Goal: Task Accomplishment & Management: Use online tool/utility

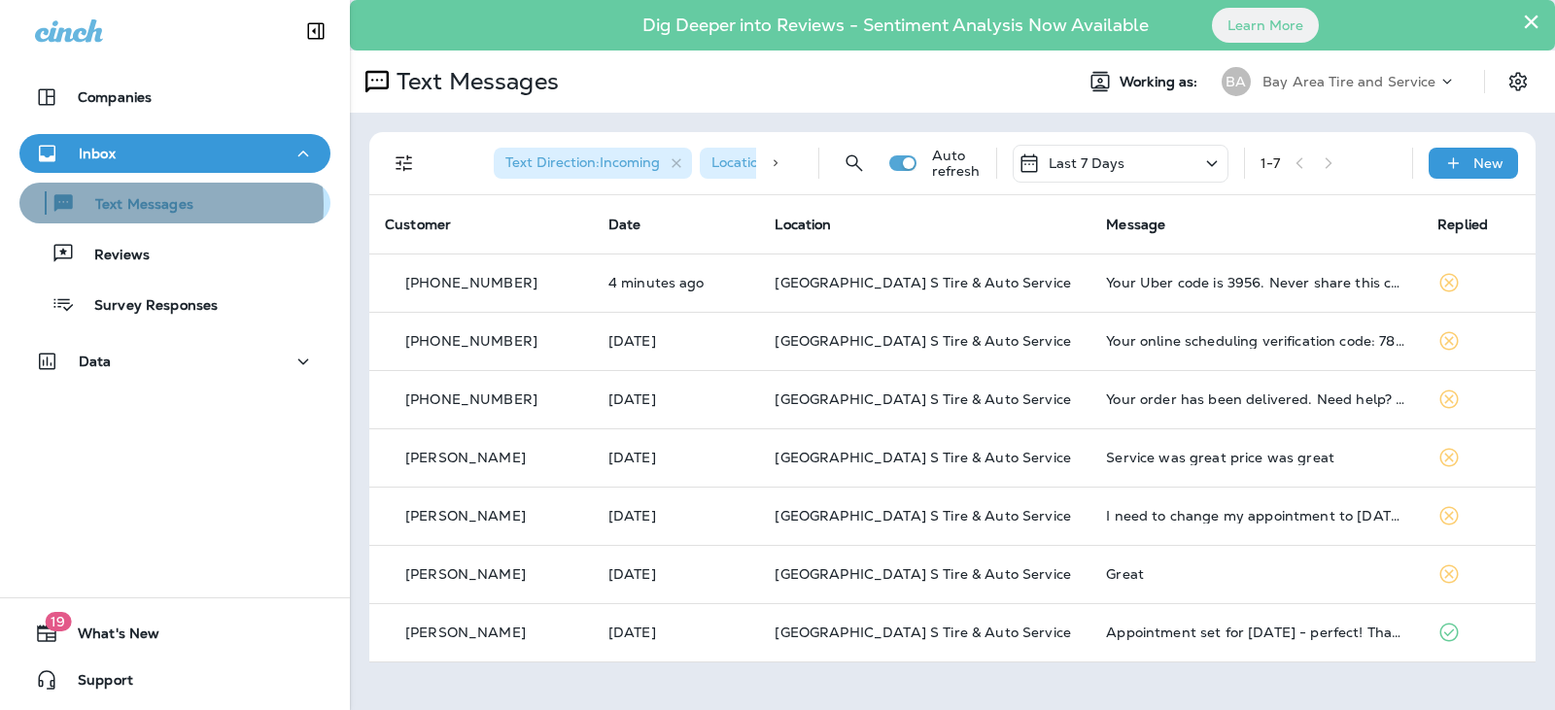
click at [139, 205] on p "Text Messages" at bounding box center [135, 205] width 118 height 18
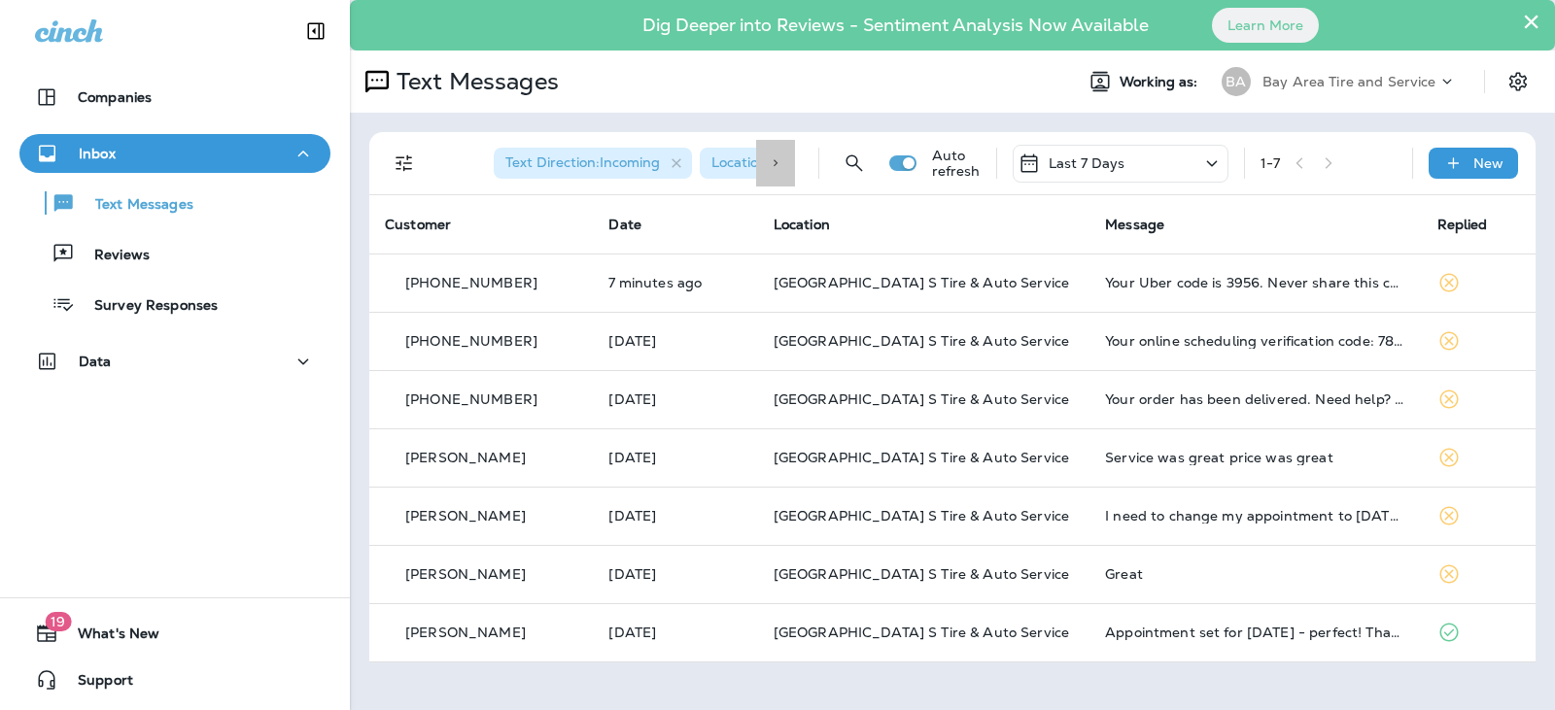
click at [776, 161] on icon at bounding box center [776, 163] width 14 height 14
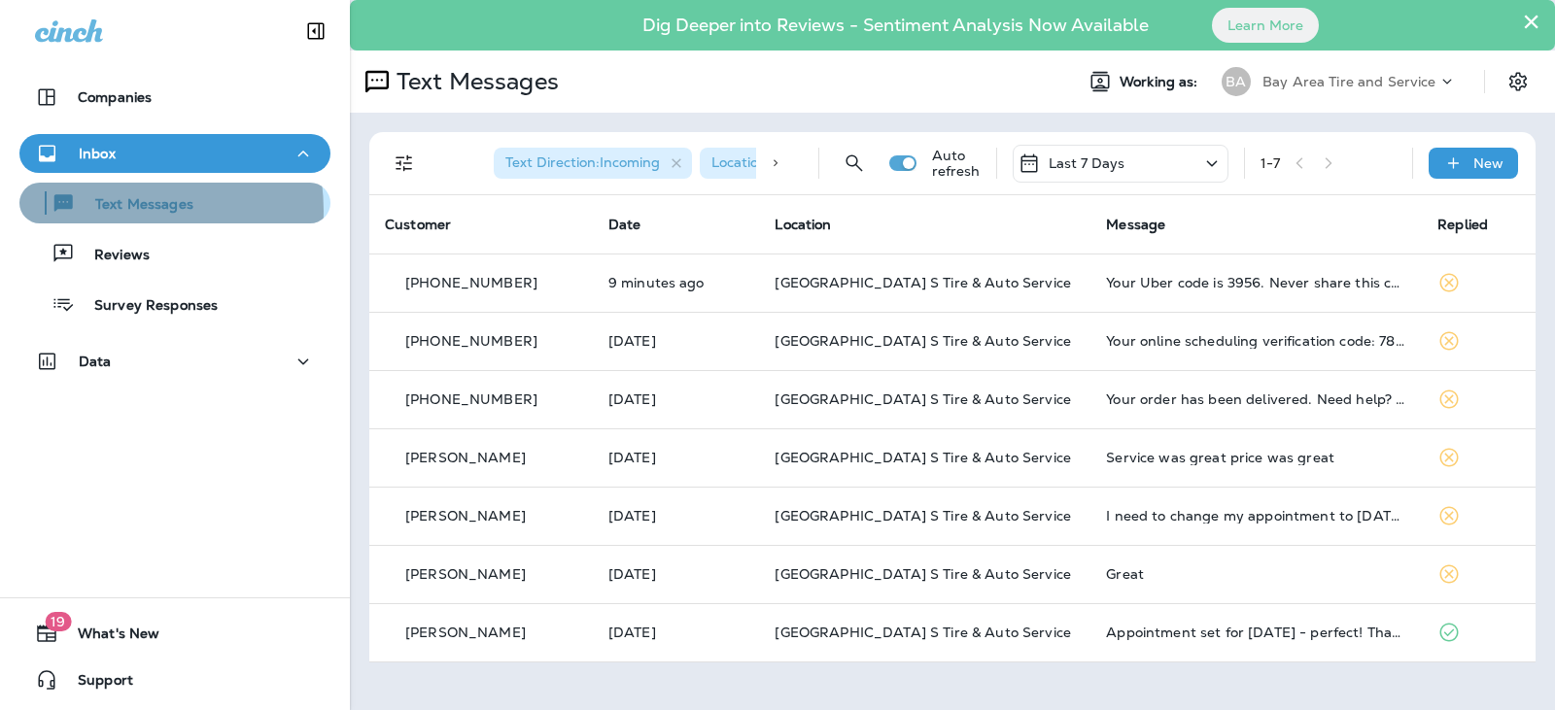
click at [106, 211] on p "Text Messages" at bounding box center [135, 205] width 118 height 18
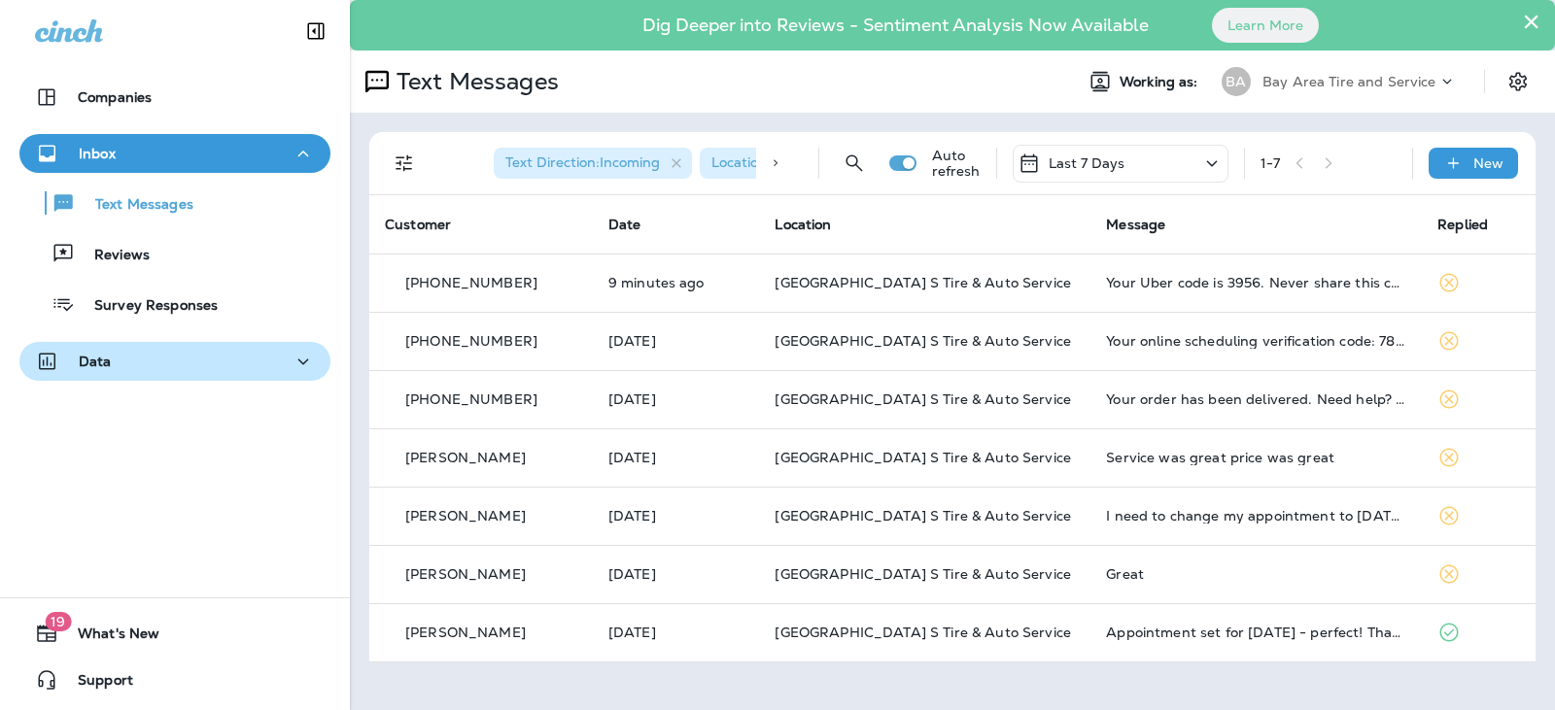
click at [90, 363] on p "Data" at bounding box center [95, 362] width 33 height 16
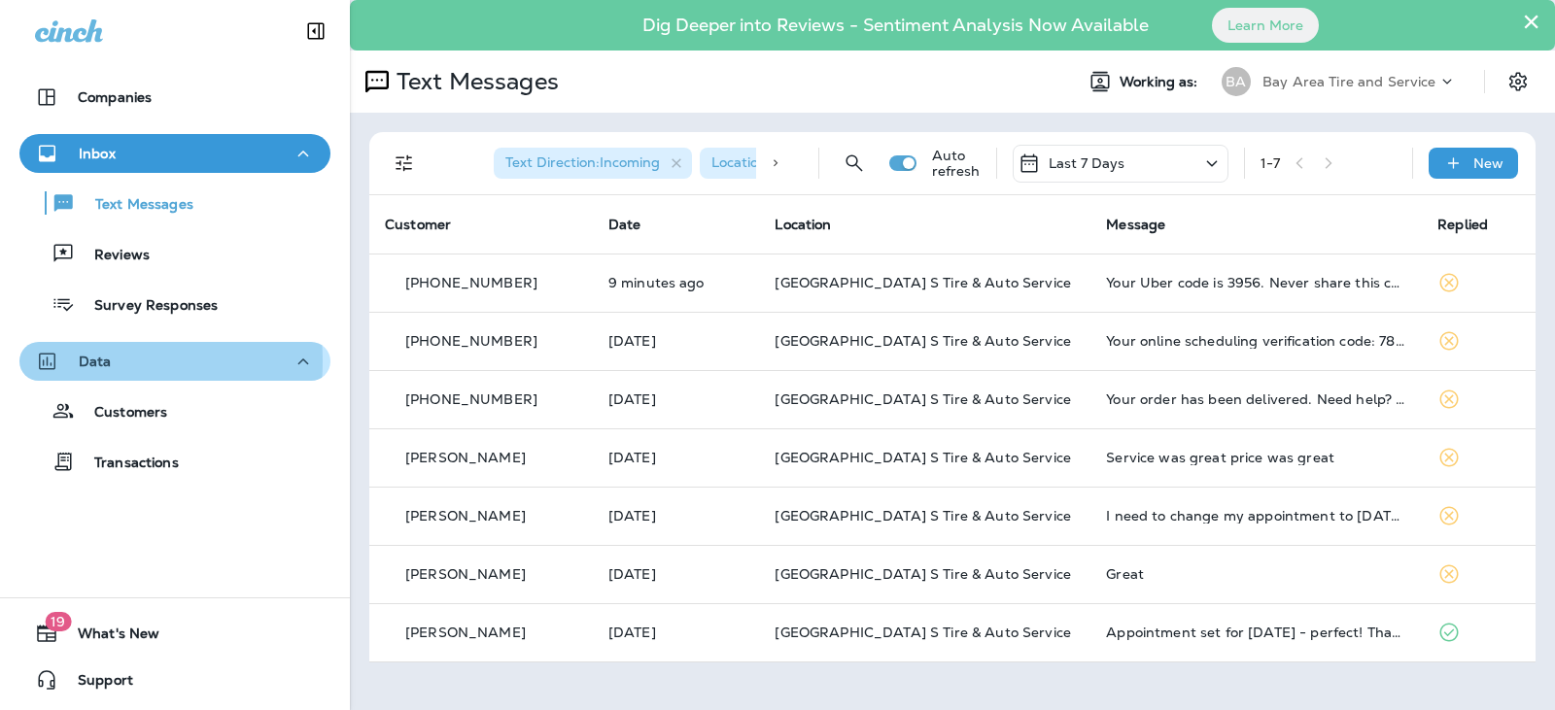
click at [90, 362] on p "Data" at bounding box center [95, 362] width 33 height 16
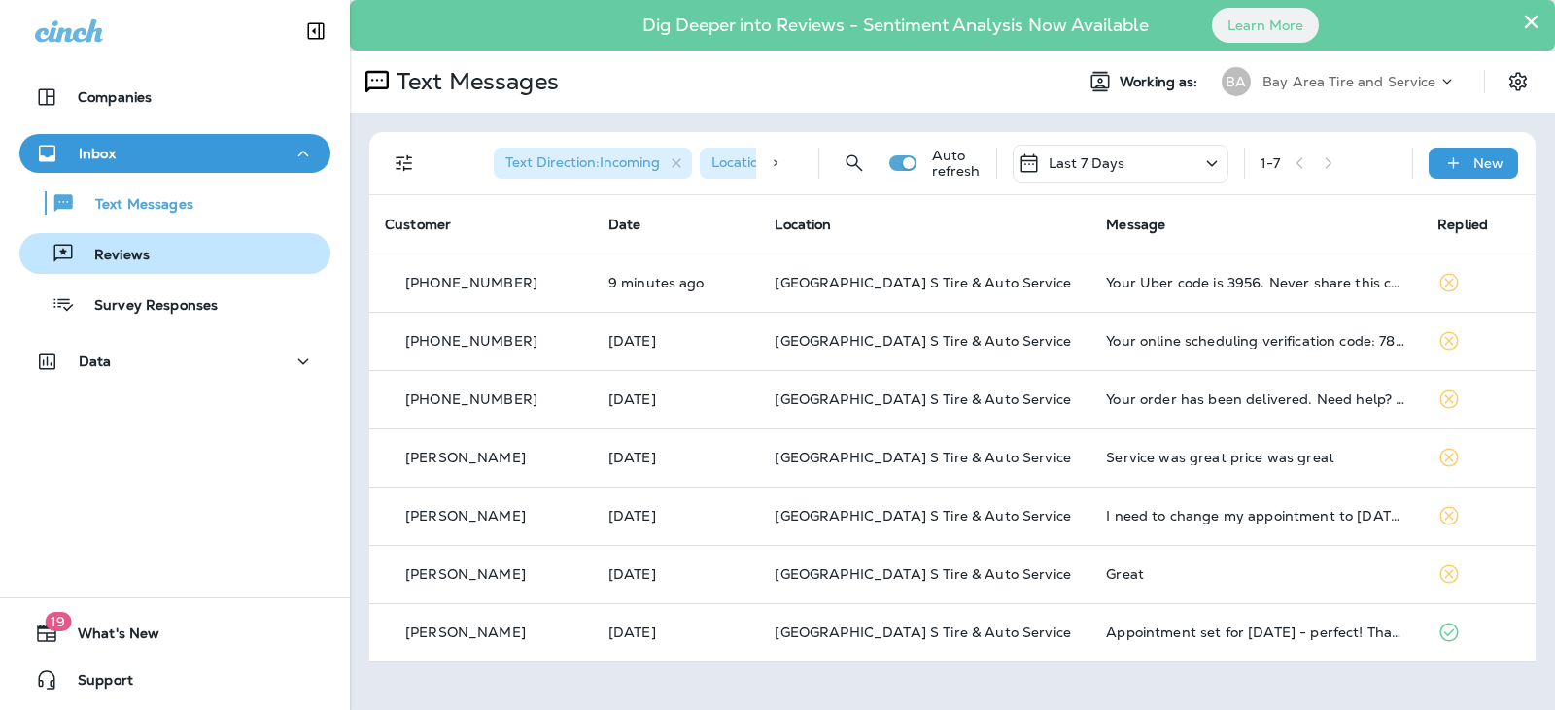
click at [116, 259] on p "Reviews" at bounding box center [112, 256] width 75 height 18
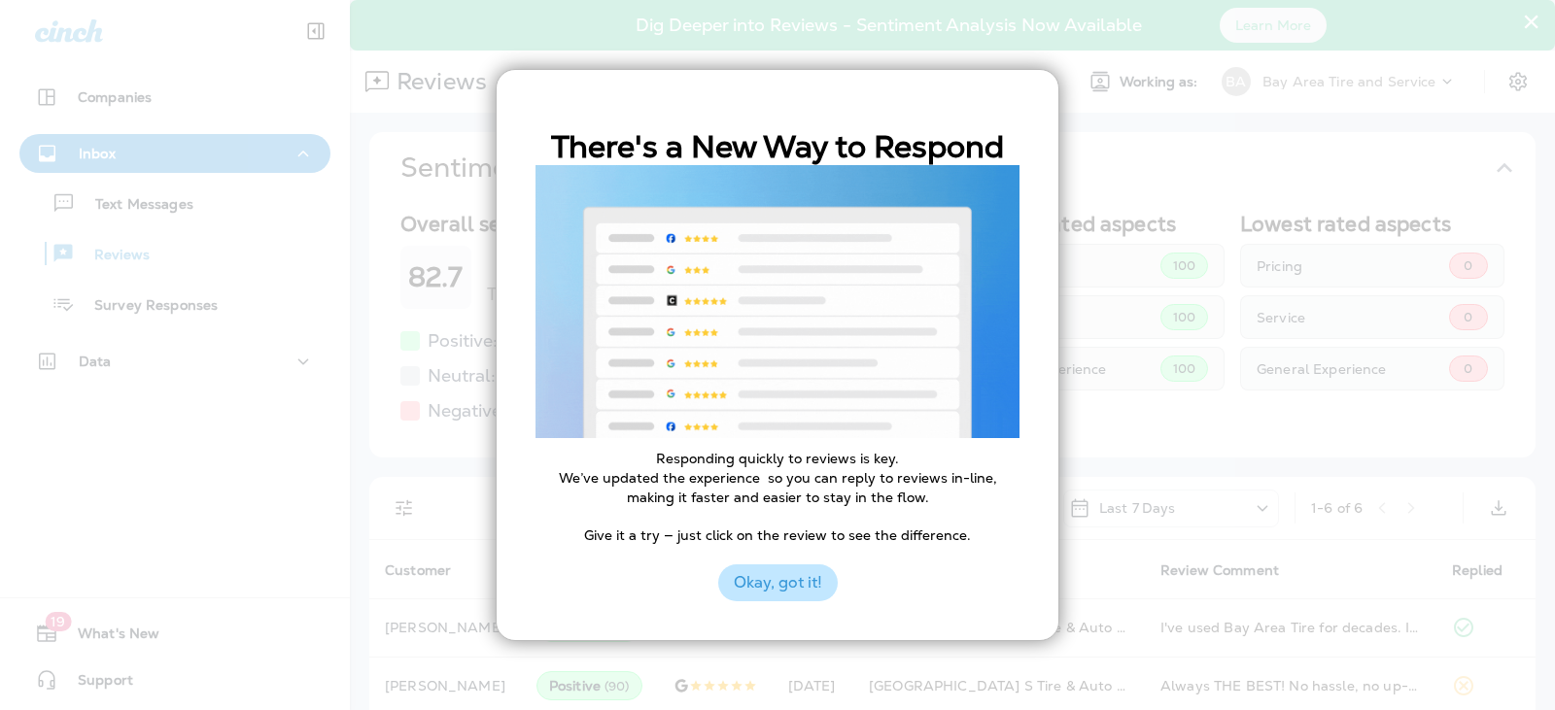
click at [801, 583] on button "Okay, got it!" at bounding box center [778, 583] width 120 height 37
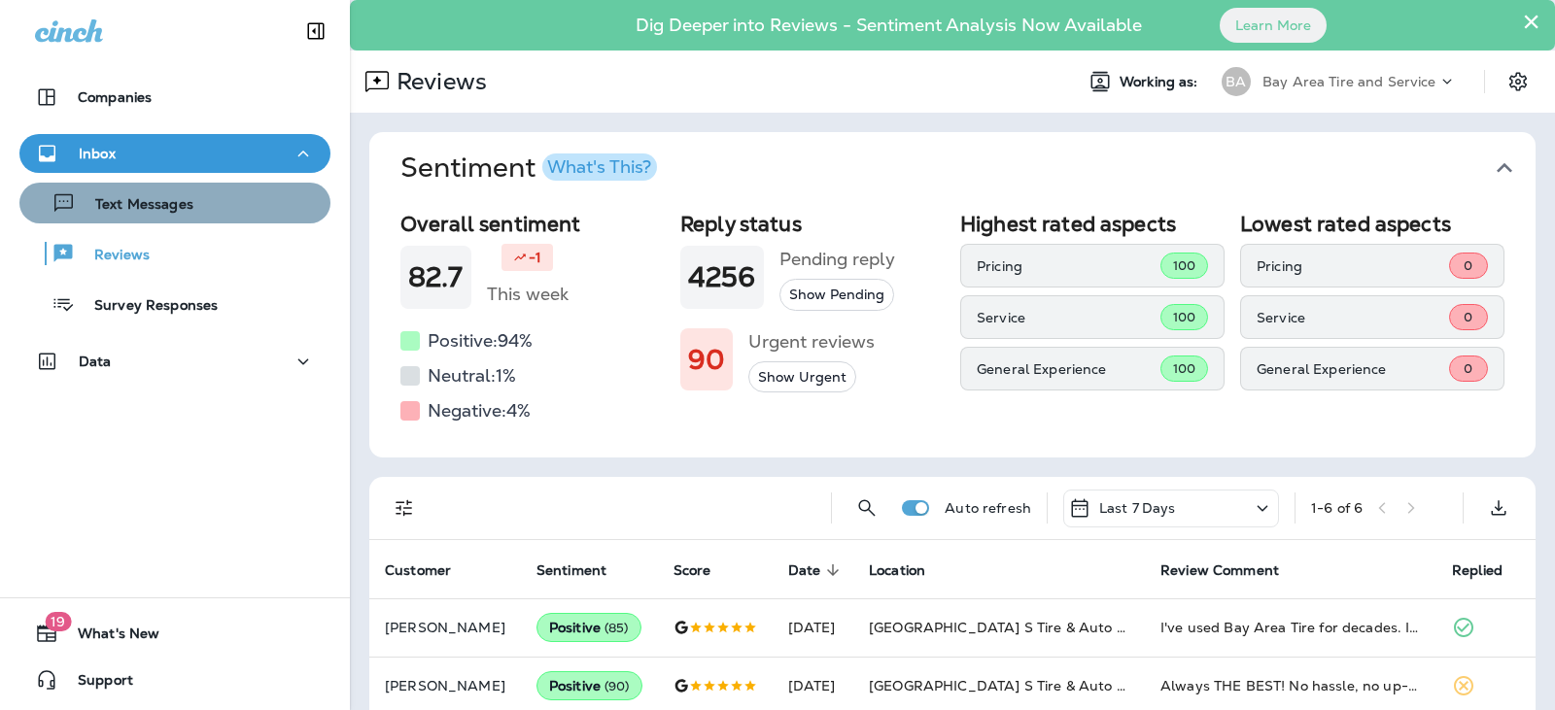
click at [179, 200] on p "Text Messages" at bounding box center [135, 205] width 118 height 18
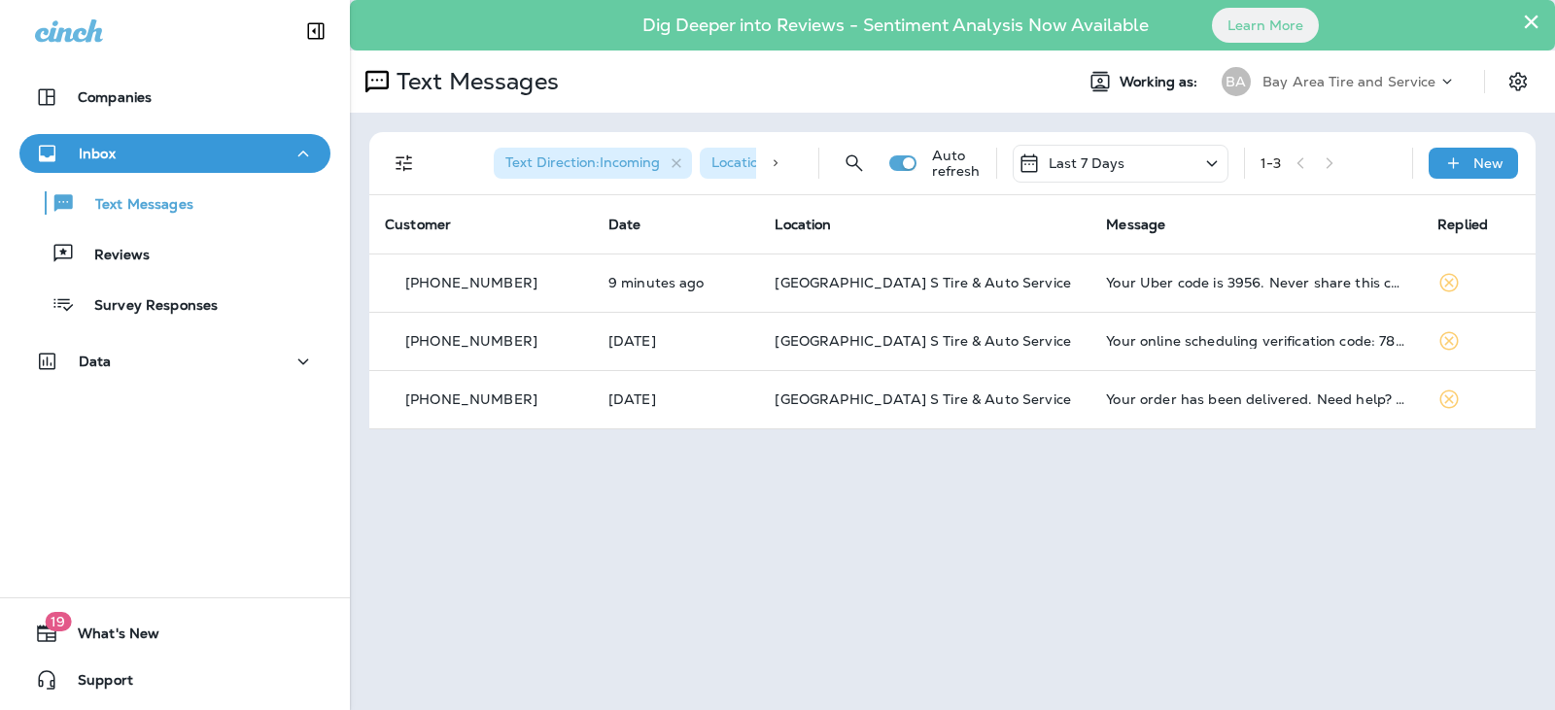
click at [777, 161] on icon at bounding box center [776, 163] width 14 height 14
click at [776, 161] on icon at bounding box center [776, 163] width 14 height 14
click at [409, 159] on icon "Filters" at bounding box center [404, 163] width 23 height 23
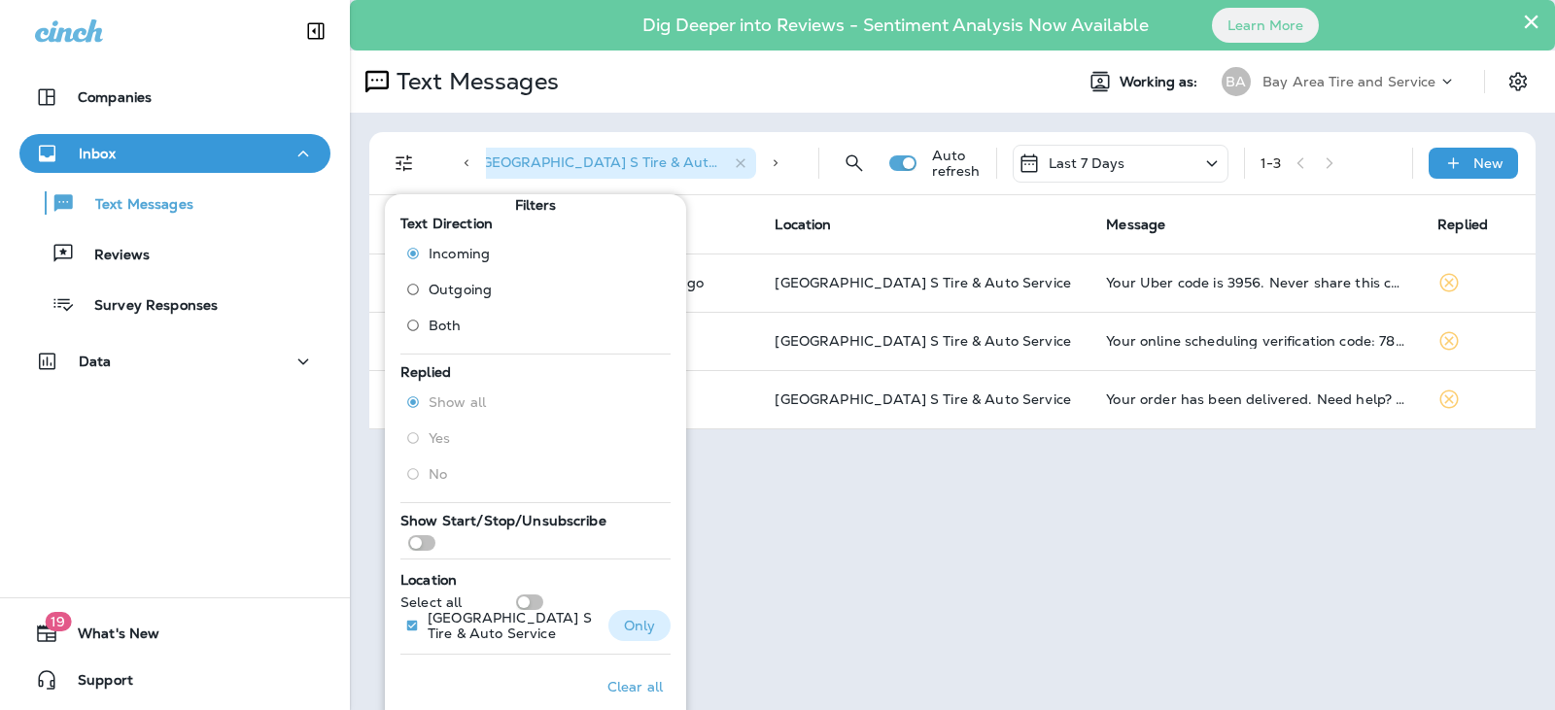
scroll to position [13, 0]
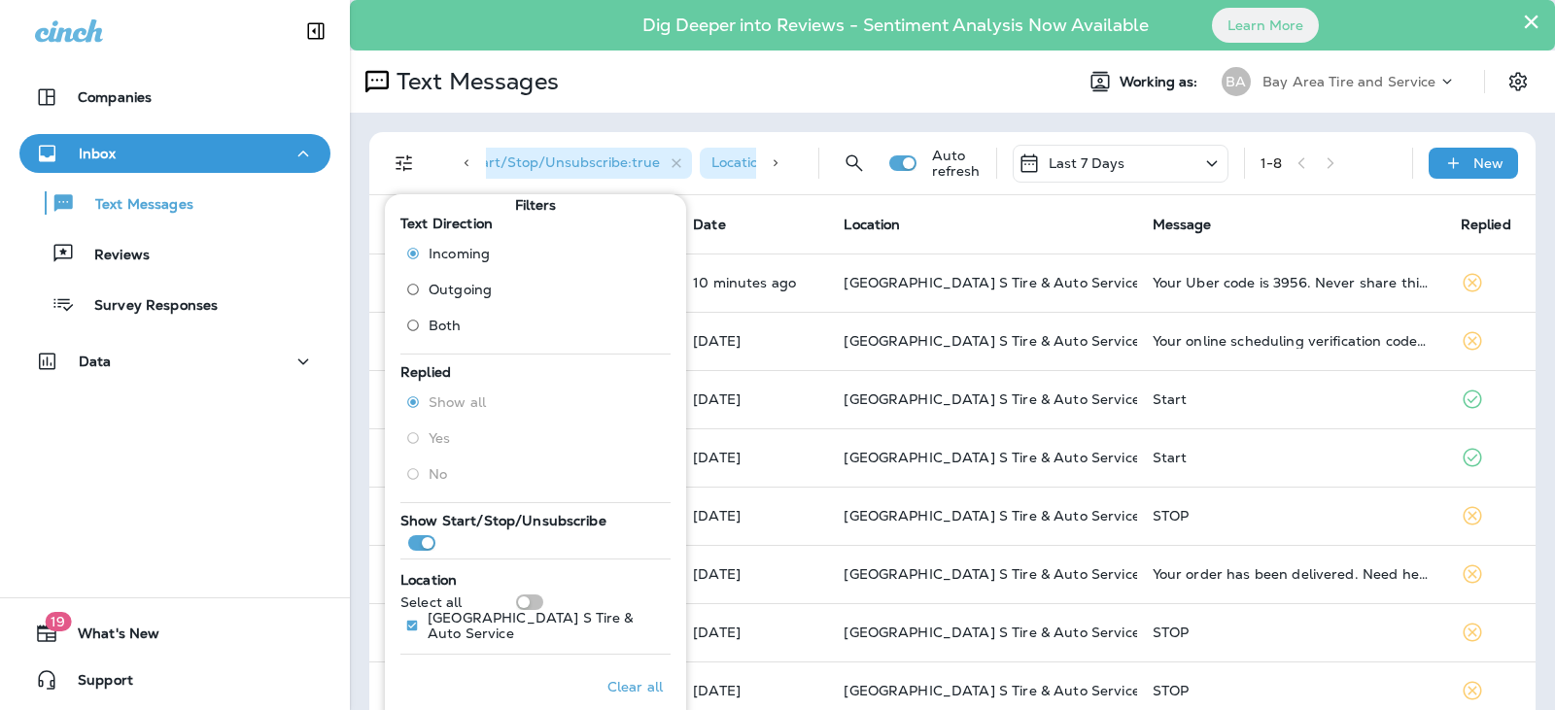
click at [778, 92] on div "Text Messages" at bounding box center [704, 81] width 708 height 39
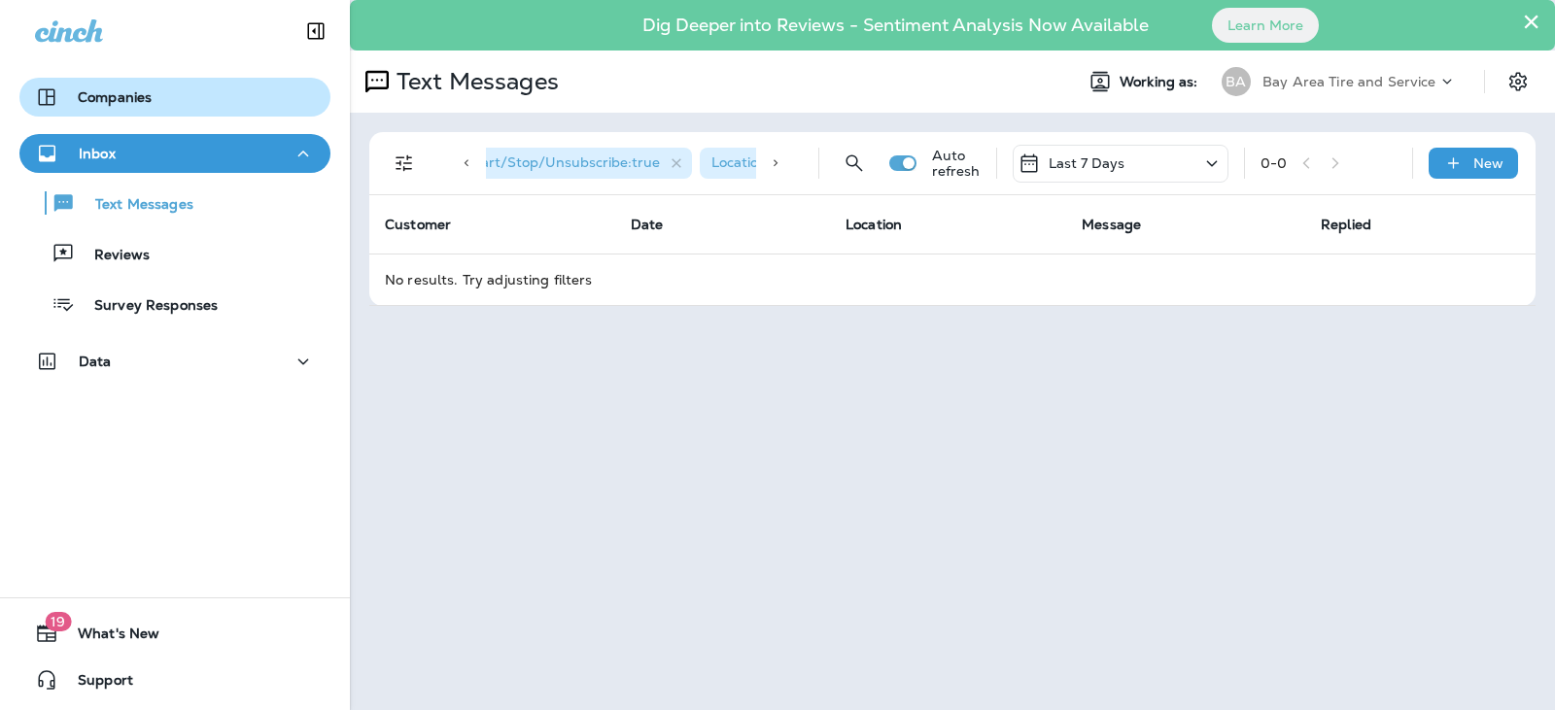
click at [124, 104] on p "Companies" at bounding box center [115, 97] width 74 height 16
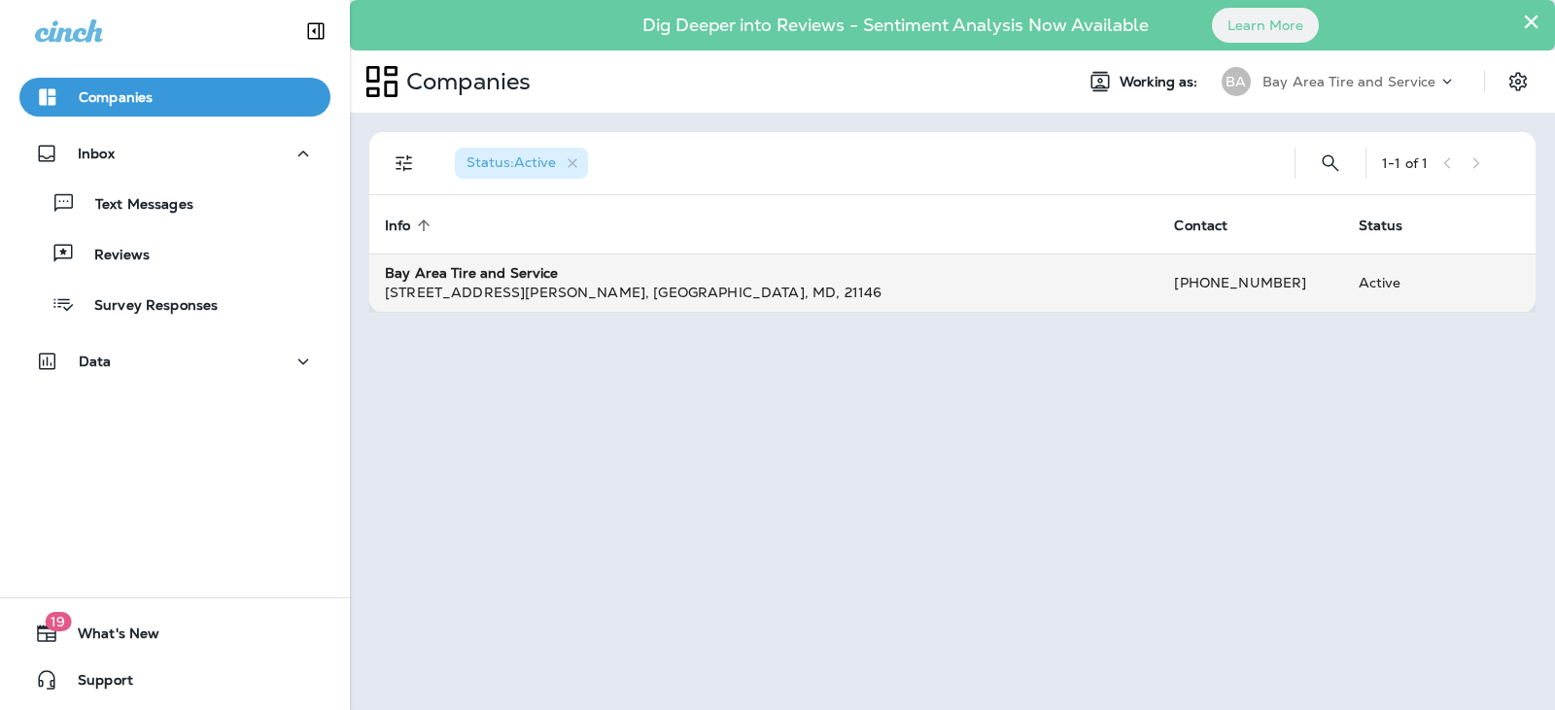
click at [436, 280] on strong "Bay Area Tire and Service" at bounding box center [472, 272] width 174 height 17
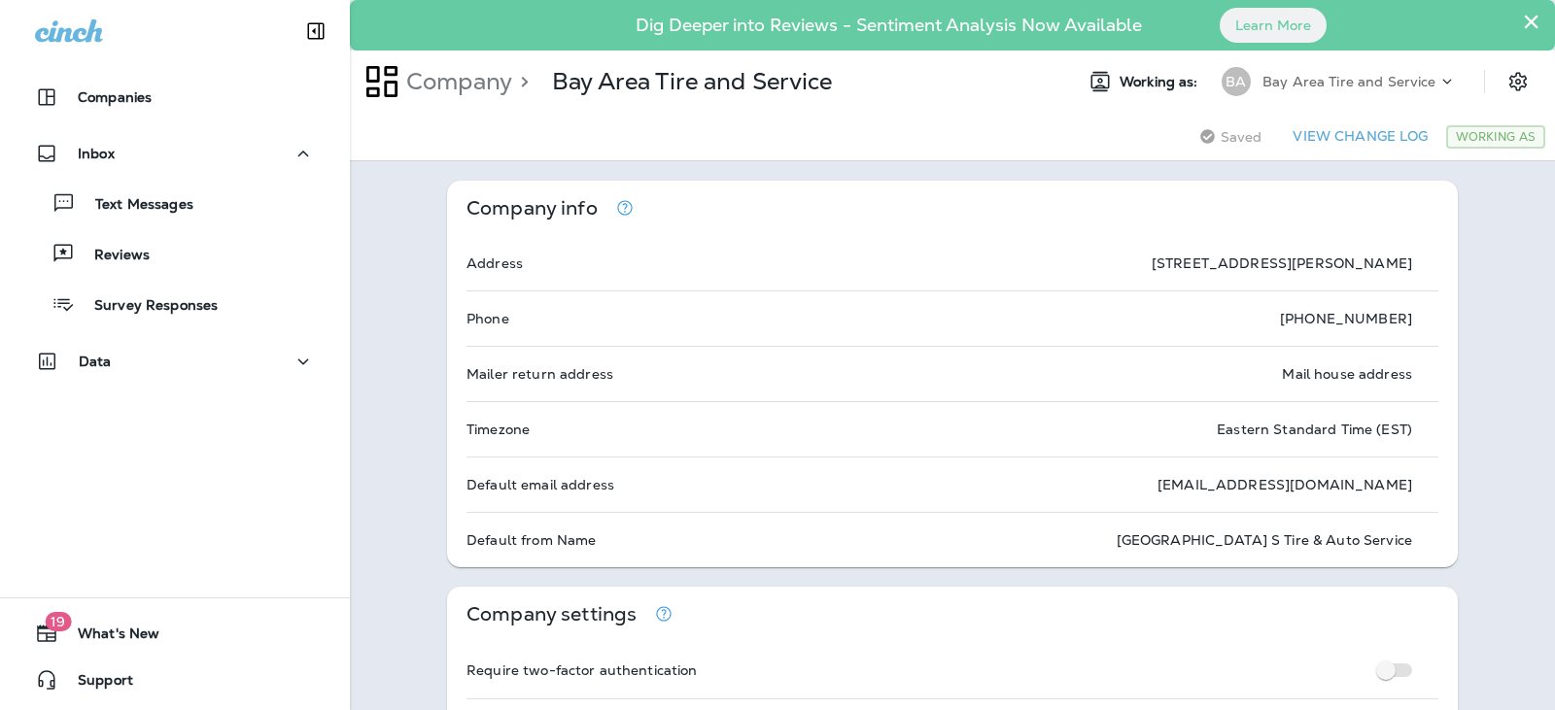
click at [1493, 134] on div "Working As" at bounding box center [1495, 136] width 99 height 23
click at [1437, 82] on icon at bounding box center [1446, 81] width 19 height 19
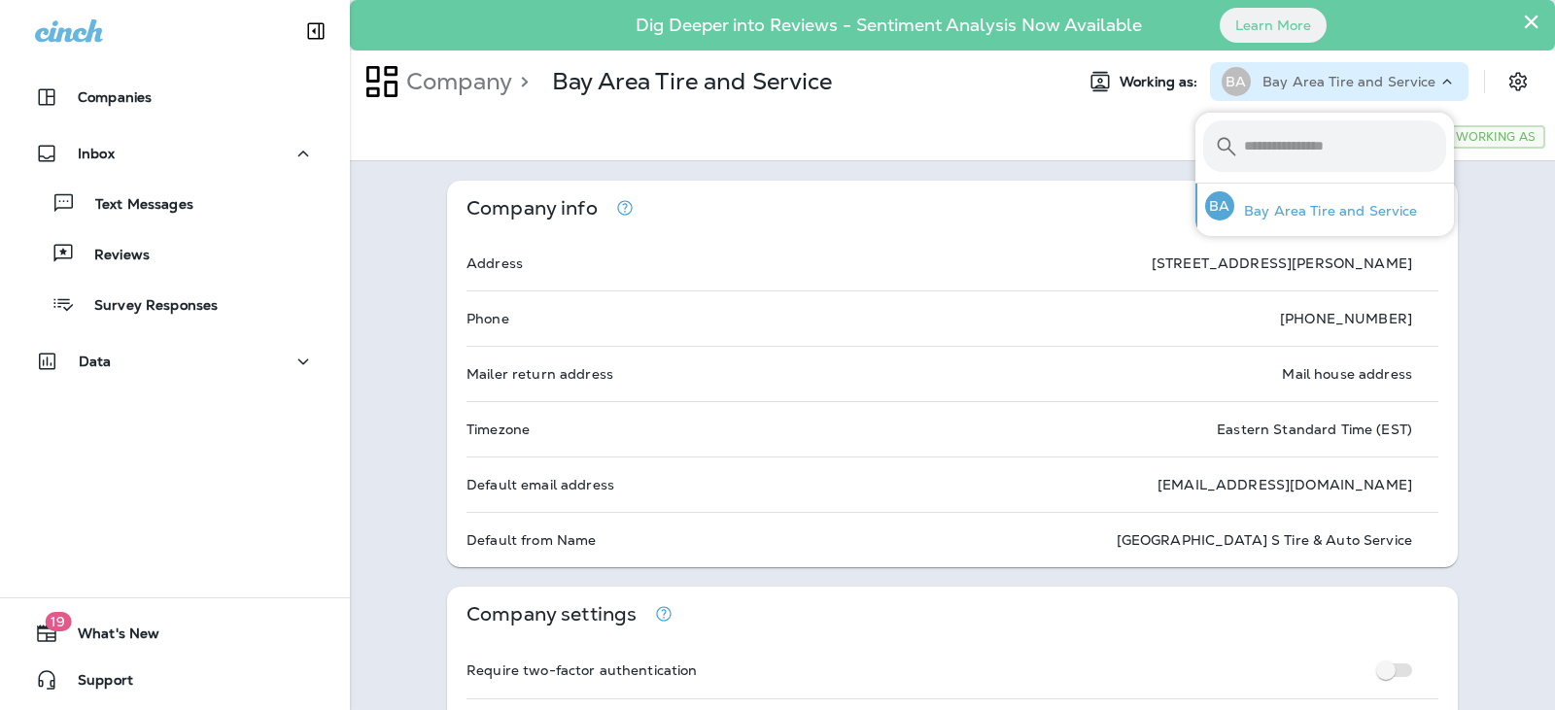
click at [1354, 210] on p "Bay Area Tire and Service" at bounding box center [1326, 211] width 184 height 16
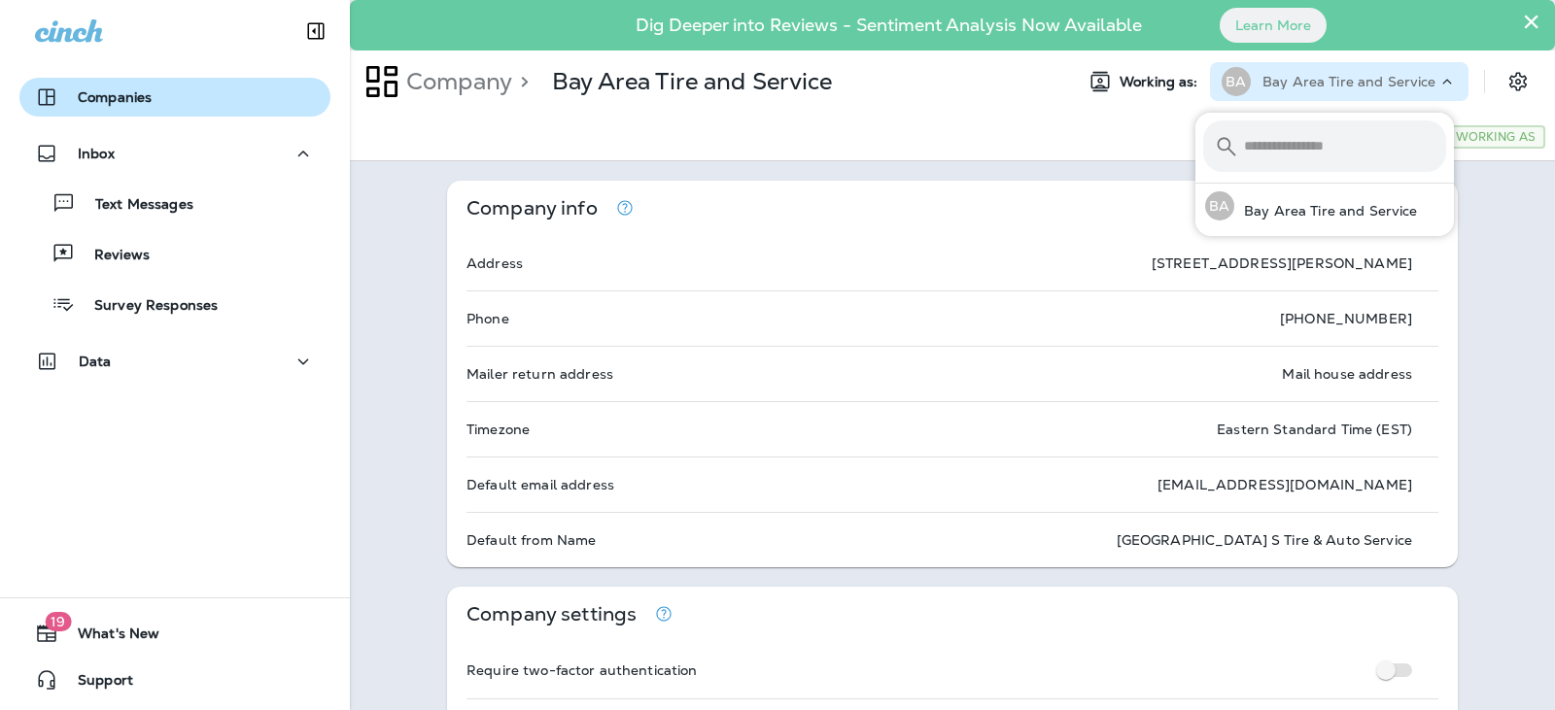
click at [105, 103] on p "Companies" at bounding box center [115, 97] width 74 height 16
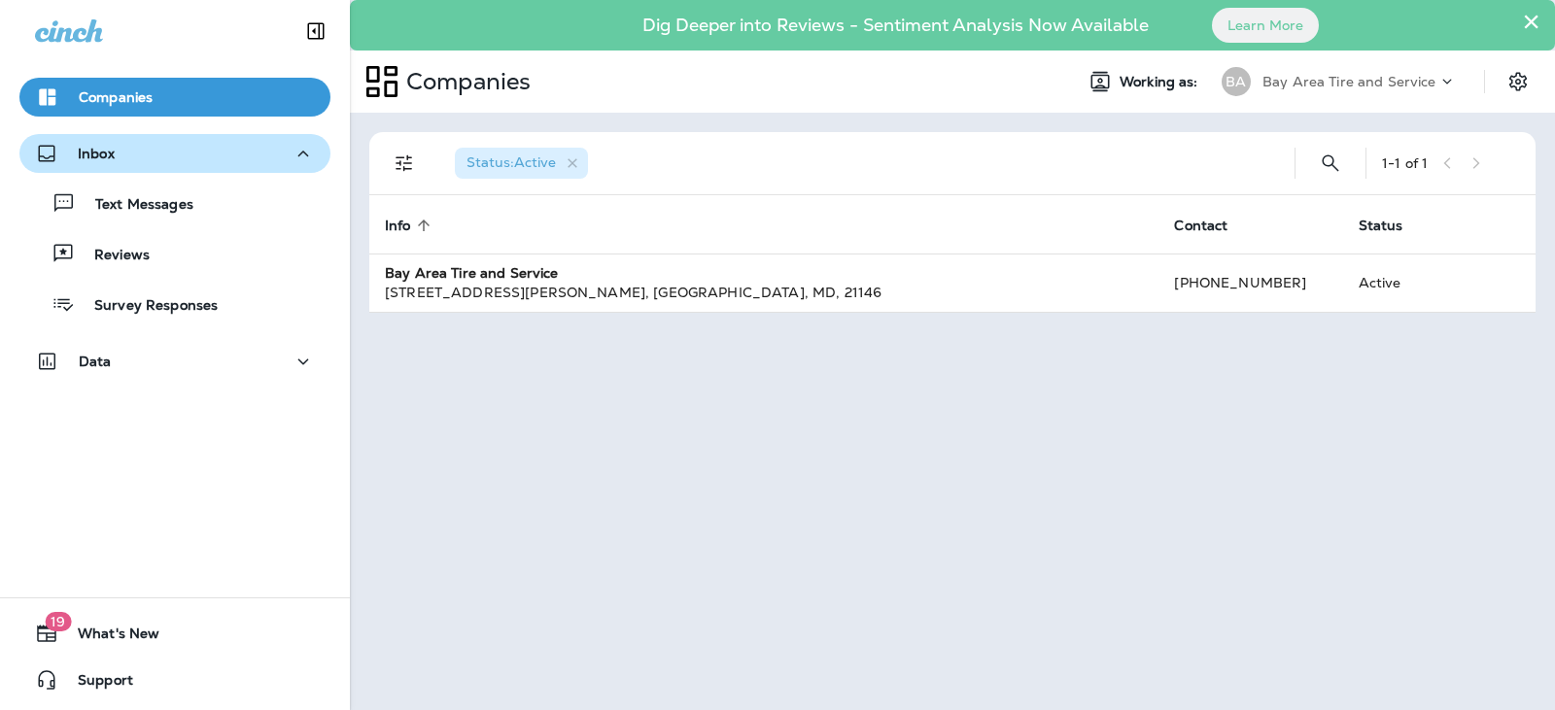
click at [145, 165] on div "Inbox" at bounding box center [175, 154] width 280 height 24
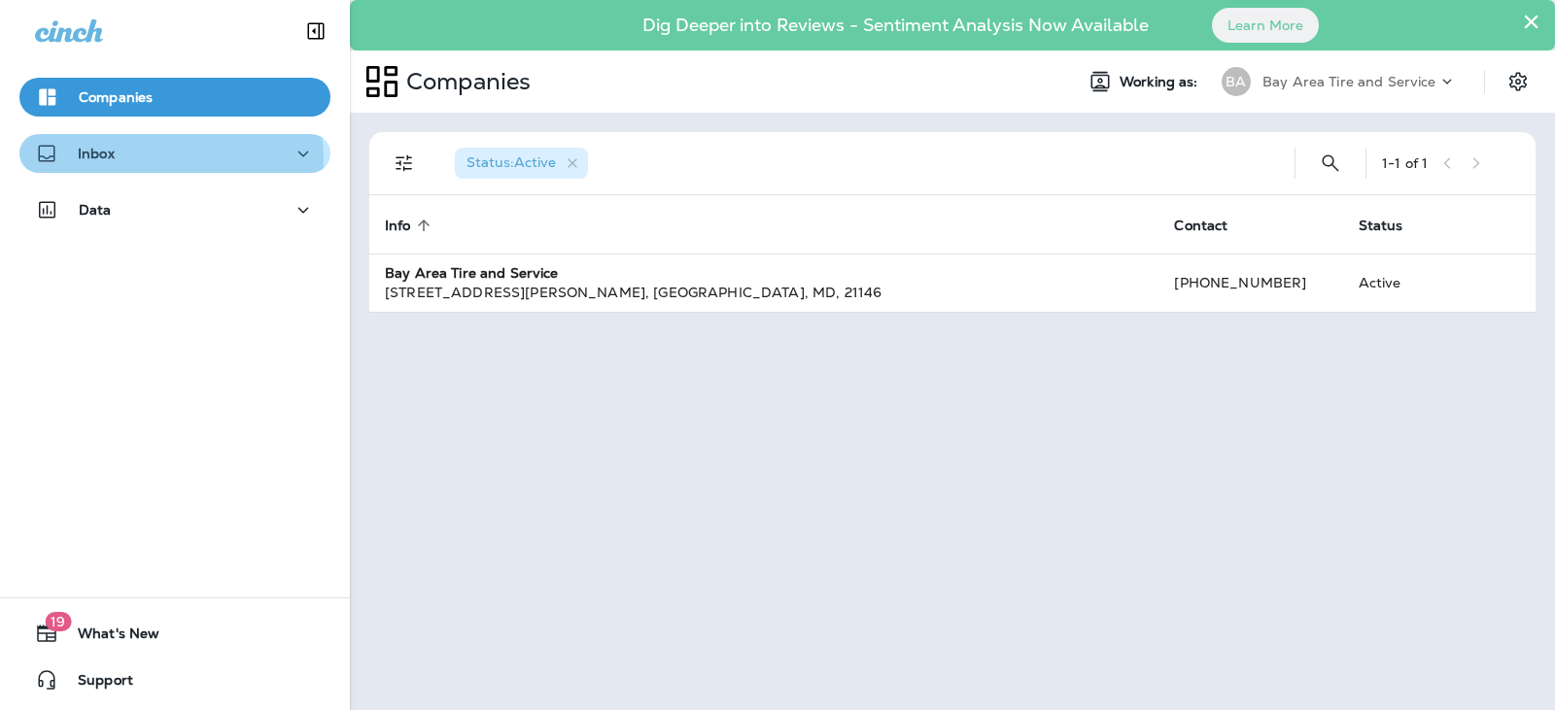
click at [141, 160] on div "Inbox" at bounding box center [175, 154] width 280 height 24
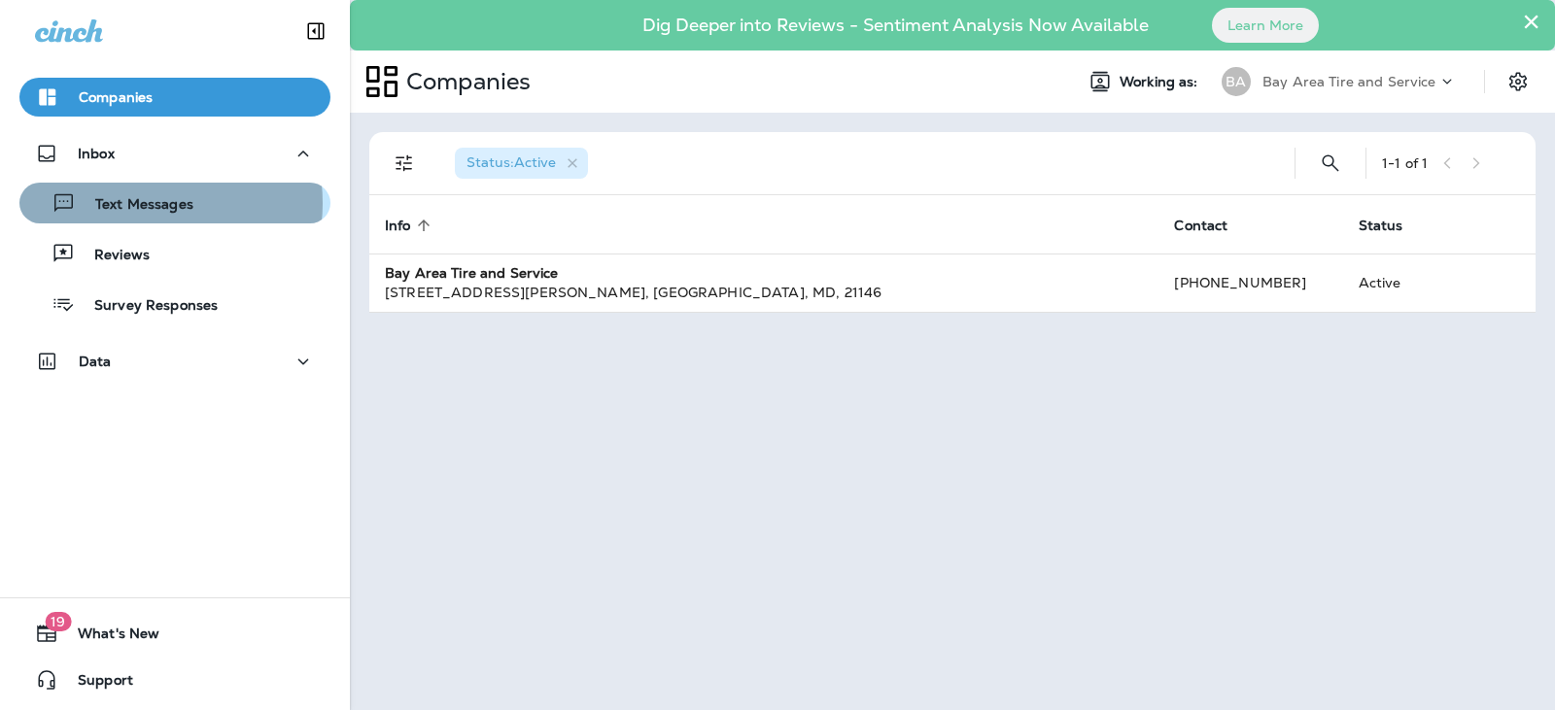
click at [140, 203] on p "Text Messages" at bounding box center [135, 205] width 118 height 18
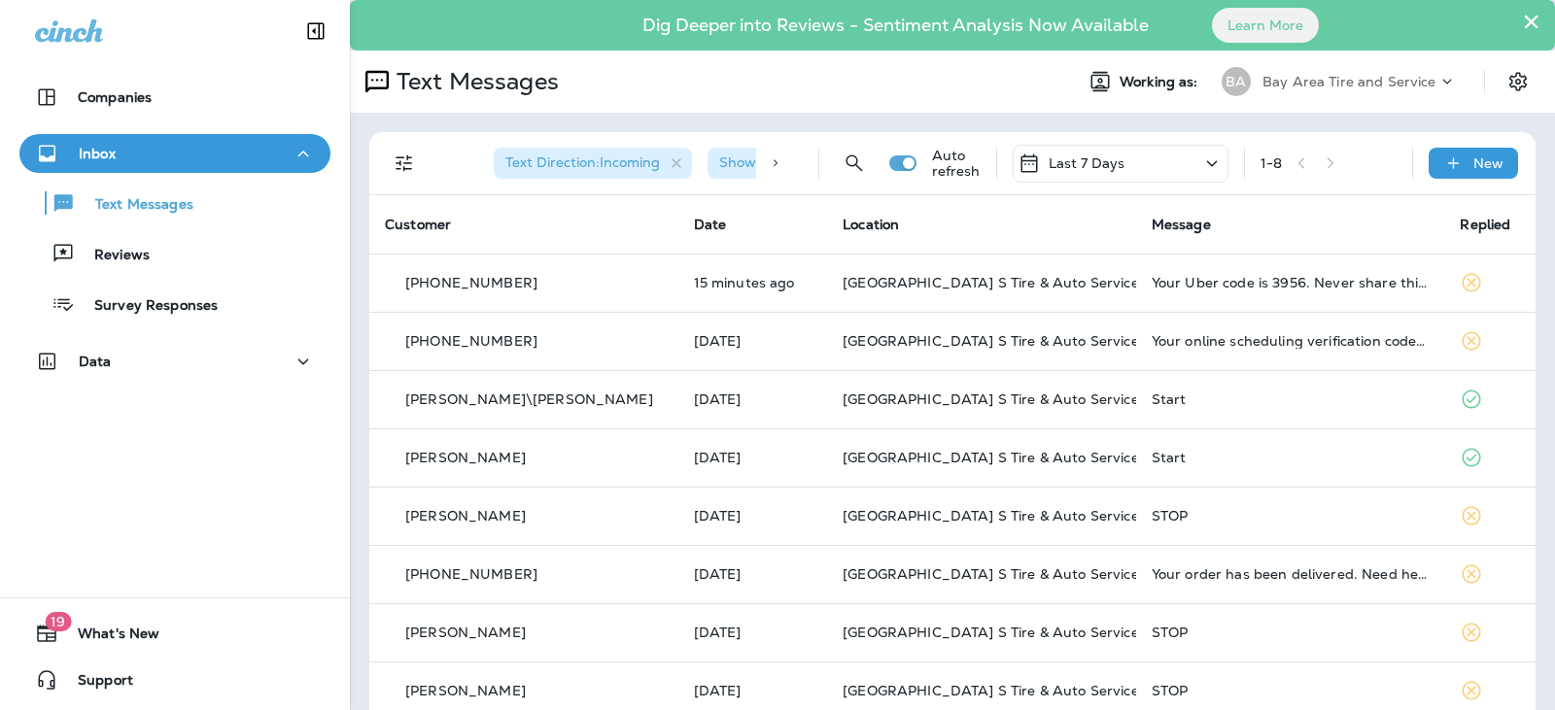
click at [1440, 80] on icon at bounding box center [1446, 81] width 19 height 19
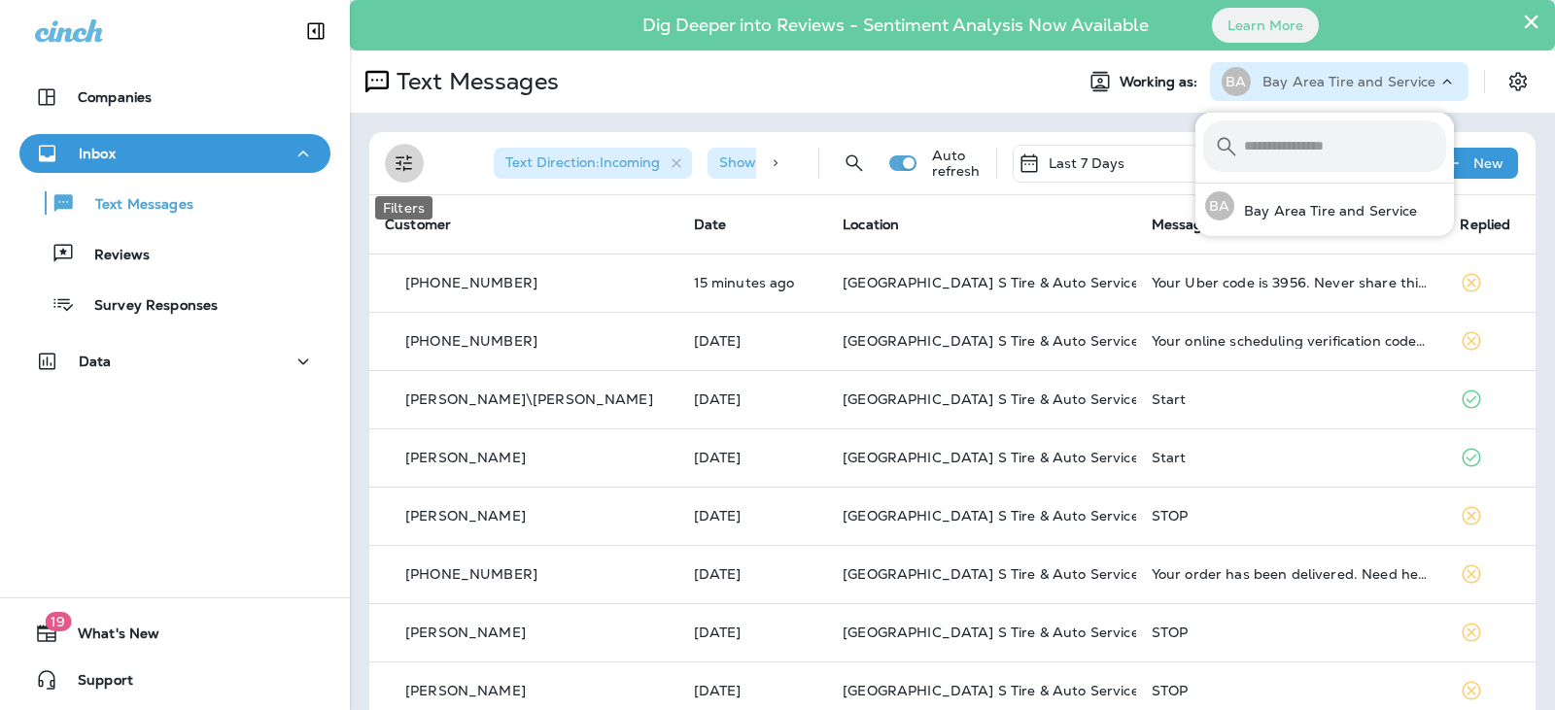
click at [403, 164] on icon "Filters" at bounding box center [404, 163] width 23 height 23
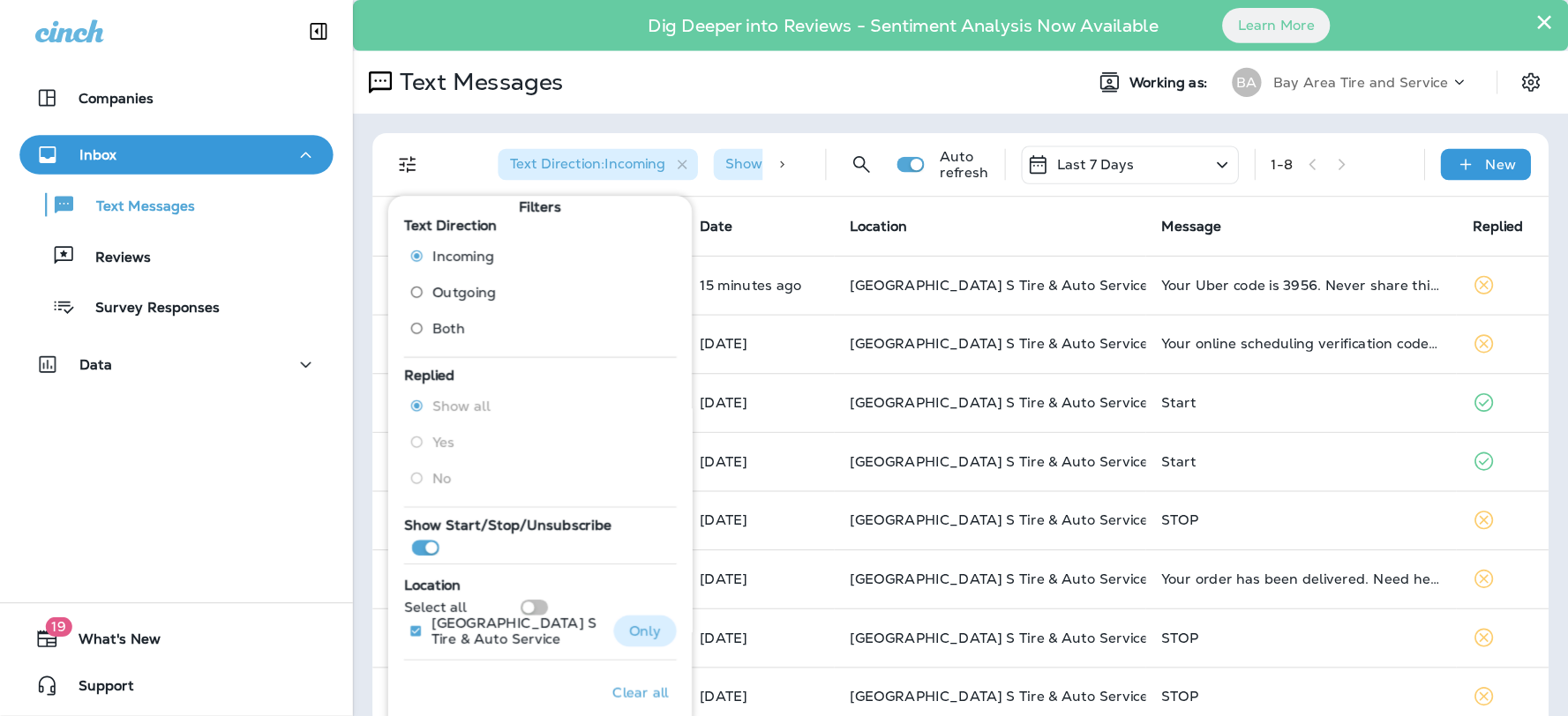
scroll to position [12, 0]
click at [489, 538] on div "Location Select all Pasadena Bay Area Point S Tire & Auto Service" at bounding box center [486, 551] width 245 height 72
click at [620, 91] on div "Text Messages" at bounding box center [639, 74] width 643 height 35
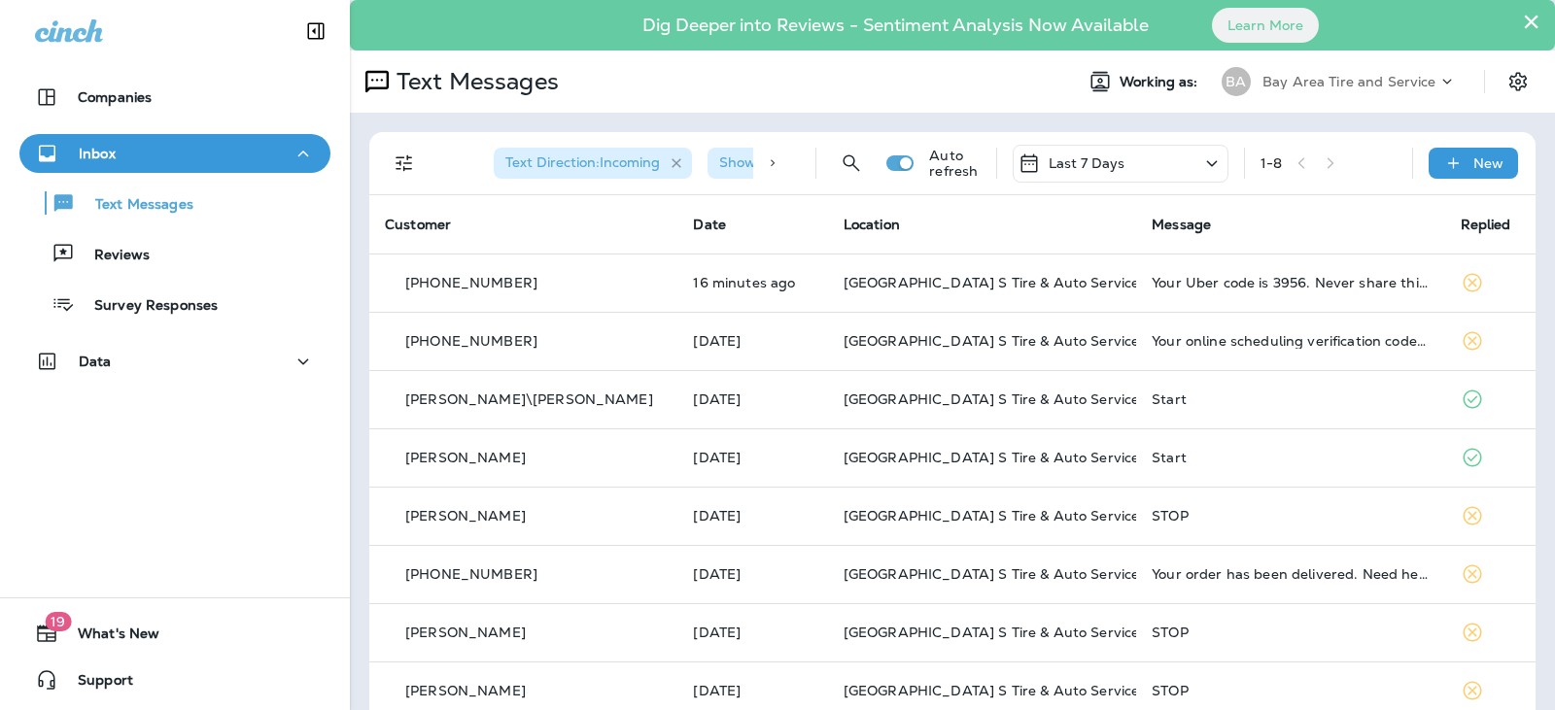
click at [677, 163] on icon "button" at bounding box center [677, 164] width 17 height 17
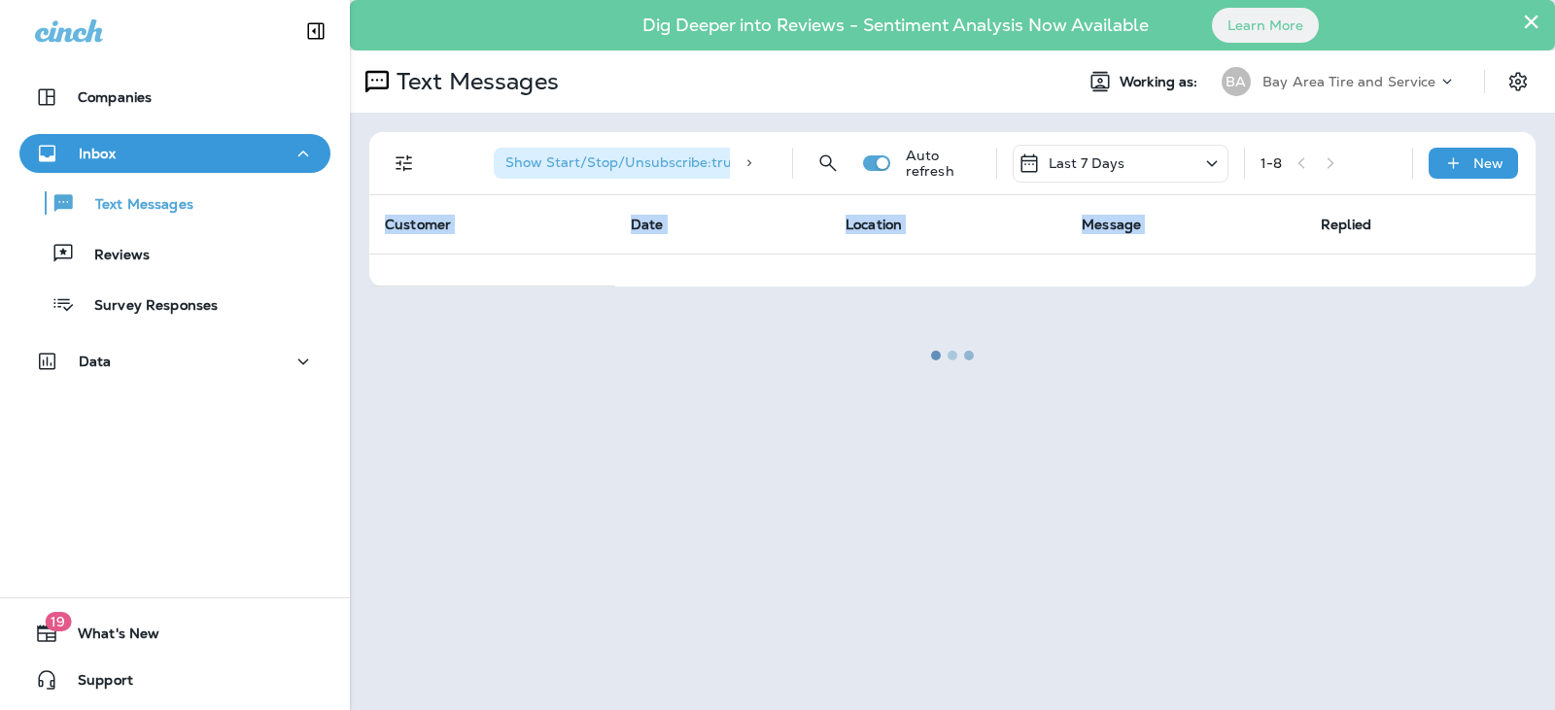
click at [677, 163] on div at bounding box center [952, 355] width 1201 height 707
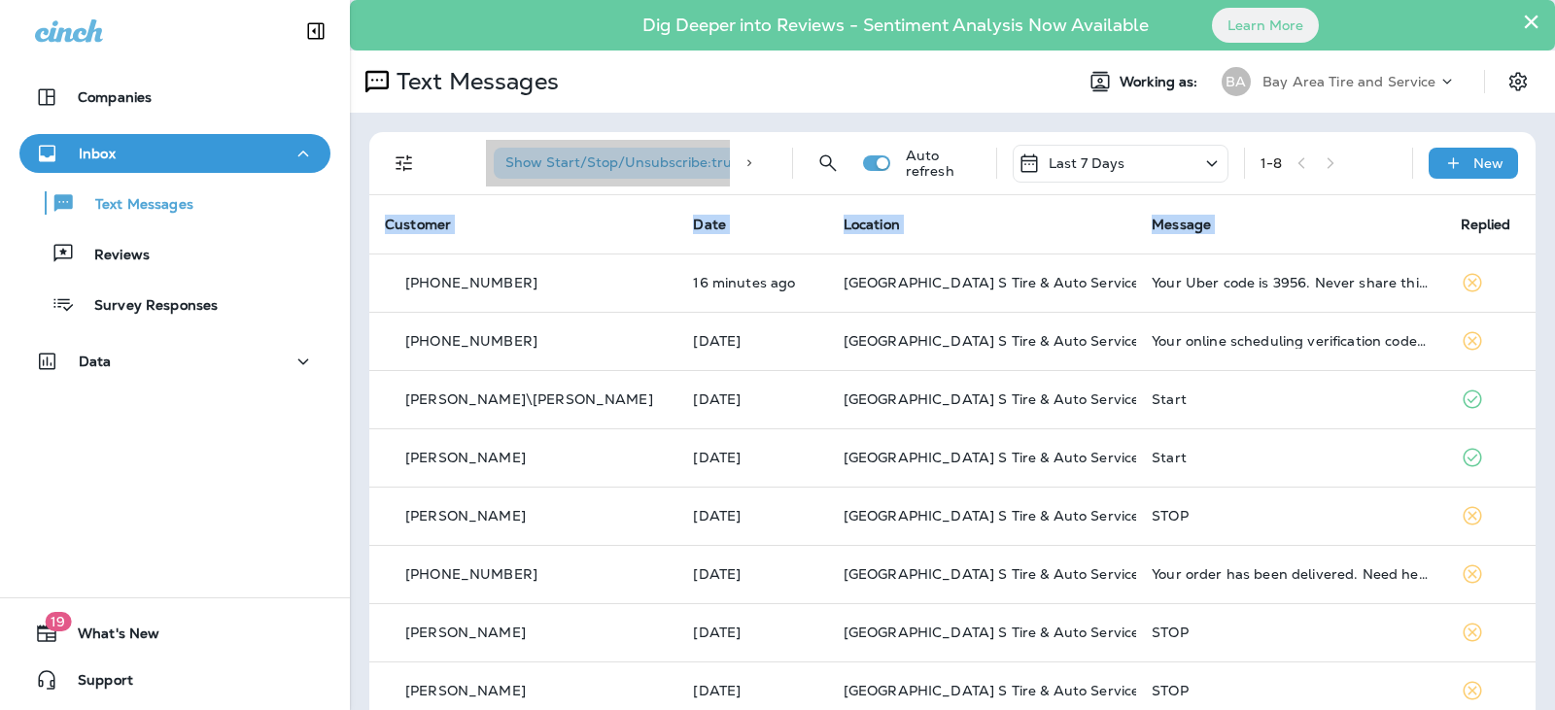
click at [691, 166] on span "Show Start/Stop/Unsubscribe : true" at bounding box center [622, 162] width 234 height 17
click at [744, 164] on icon at bounding box center [750, 163] width 14 height 14
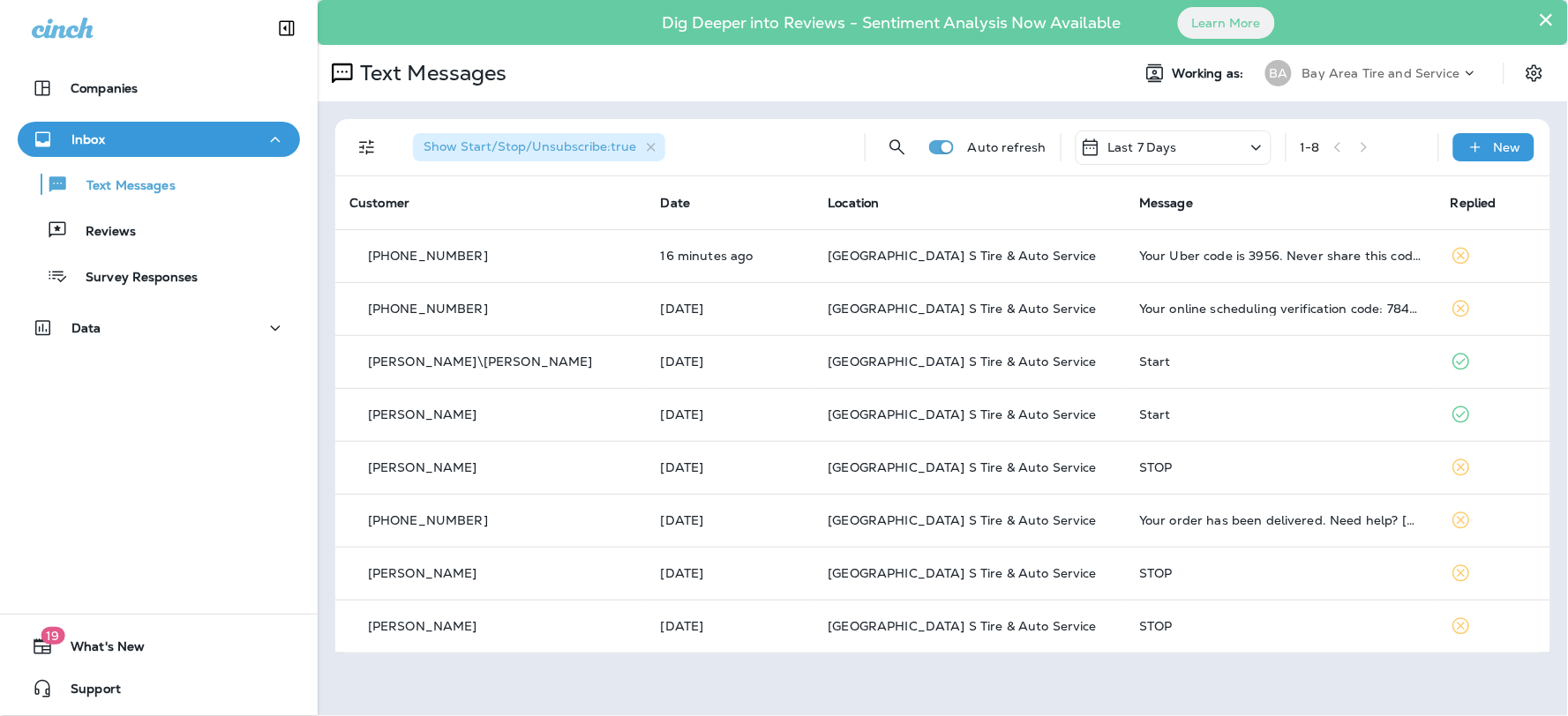
drag, startPoint x: 1411, startPoint y: 19, endPoint x: 766, endPoint y: 137, distance: 655.7
click at [766, 137] on div "Show Start/Stop/Unsubscribe : true" at bounding box center [625, 147] width 452 height 56
click at [649, 147] on icon "button" at bounding box center [651, 148] width 15 height 15
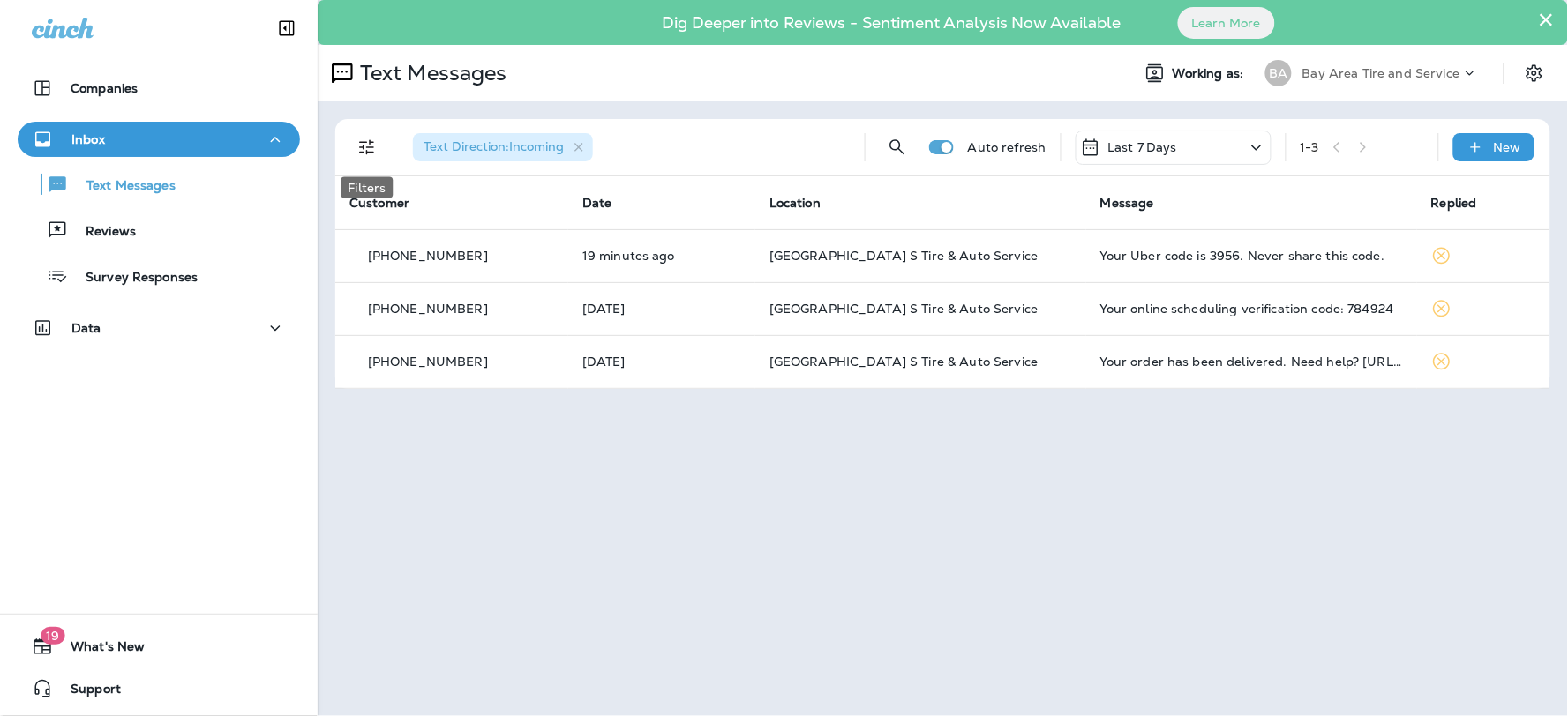
click at [364, 157] on icon "Filters" at bounding box center [367, 147] width 21 height 21
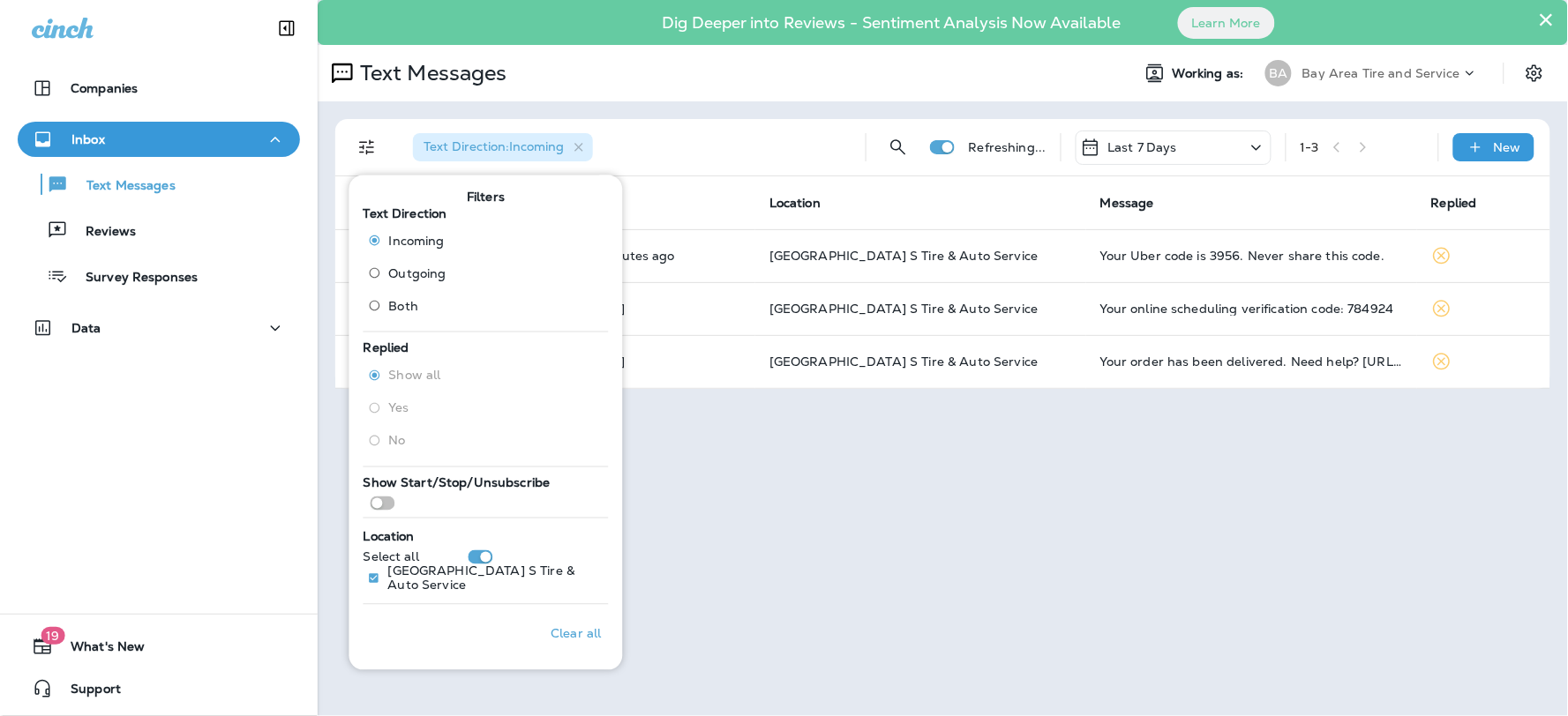
click at [719, 126] on div "Text Direction : Incoming" at bounding box center [625, 147] width 453 height 56
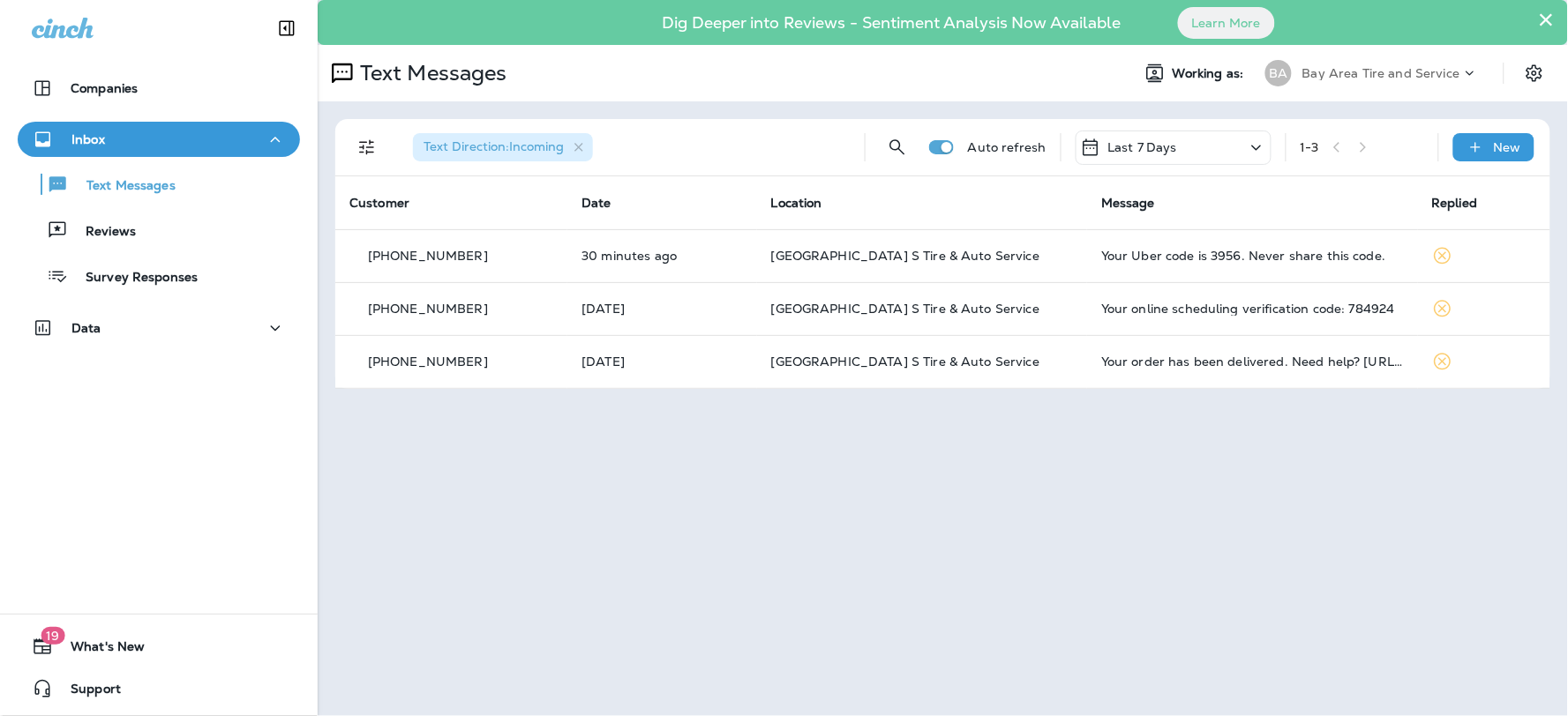
click at [82, 33] on icon at bounding box center [63, 27] width 62 height 20
